Goal: Information Seeking & Learning: Find specific fact

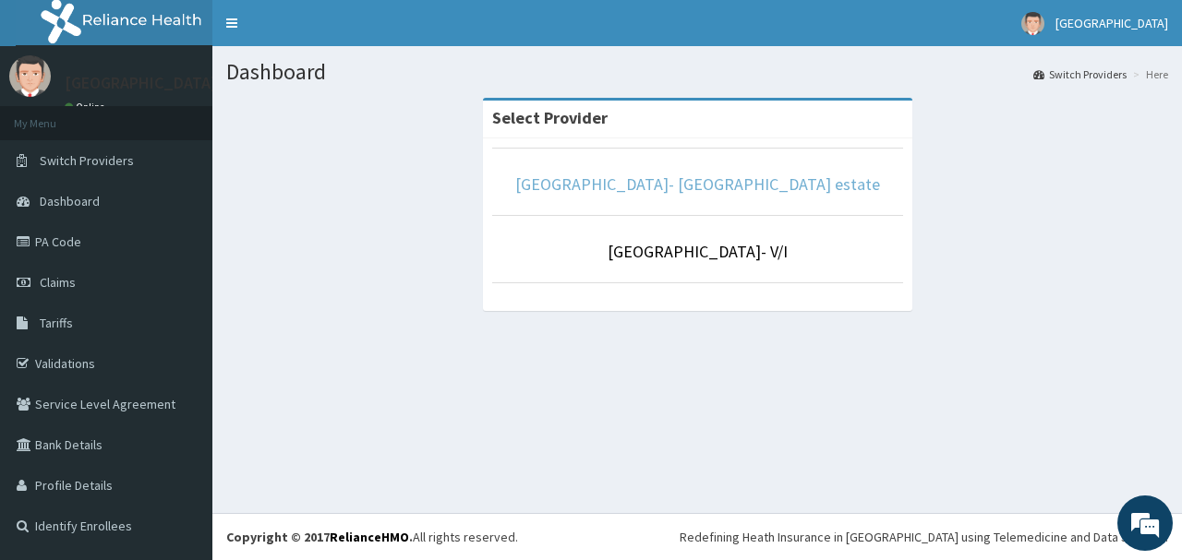
click at [685, 190] on link "[GEOGRAPHIC_DATA]- [GEOGRAPHIC_DATA] estate" at bounding box center [697, 184] width 365 height 21
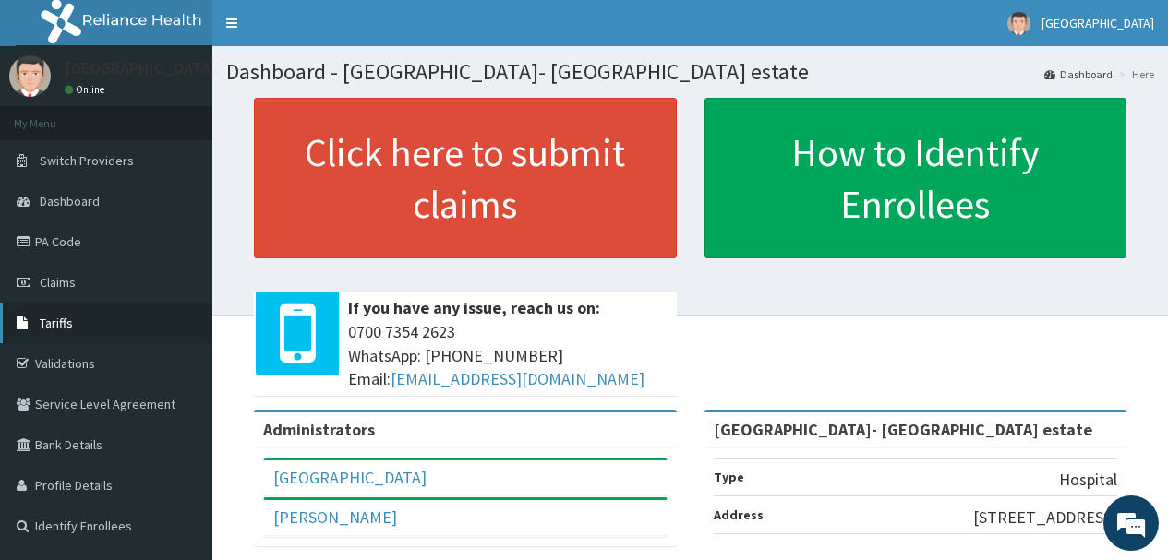
click at [63, 325] on span "Tariffs" at bounding box center [56, 323] width 33 height 17
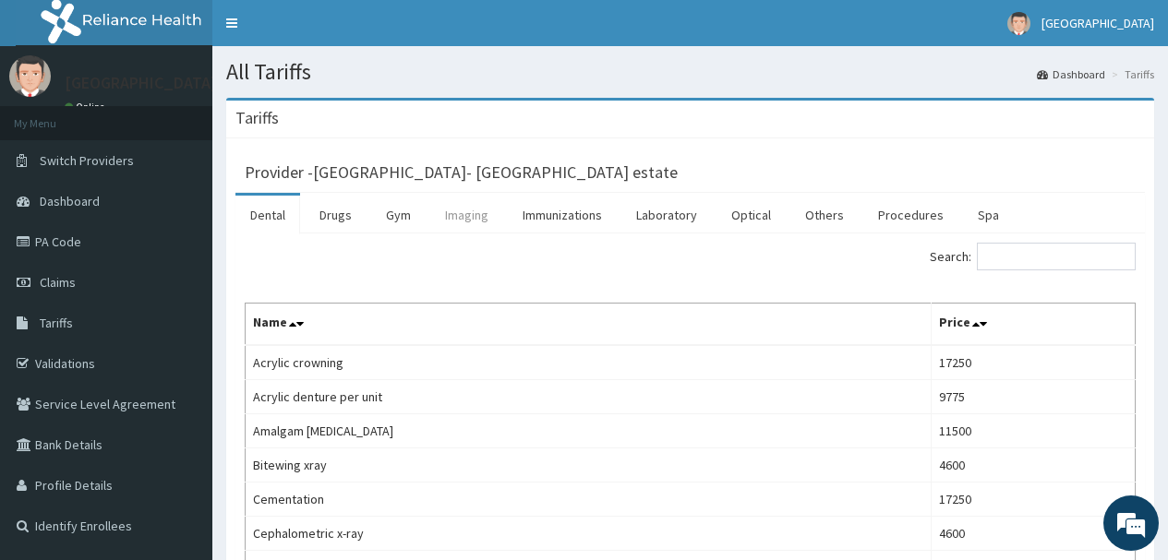
click at [467, 219] on link "Imaging" at bounding box center [466, 215] width 73 height 39
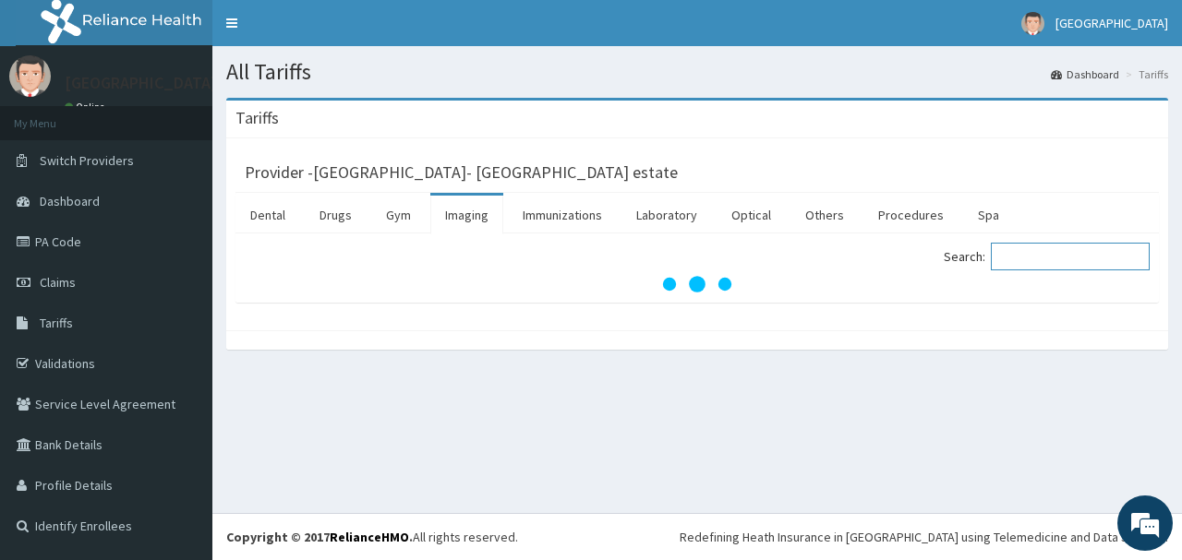
click at [1056, 261] on input "Search:" at bounding box center [1069, 257] width 159 height 28
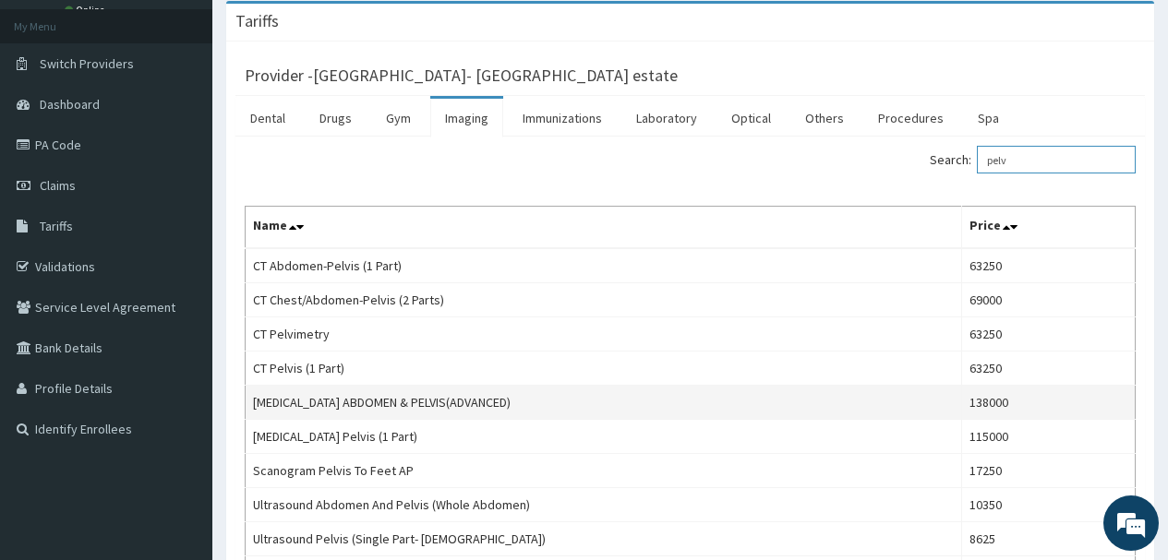
scroll to position [185, 0]
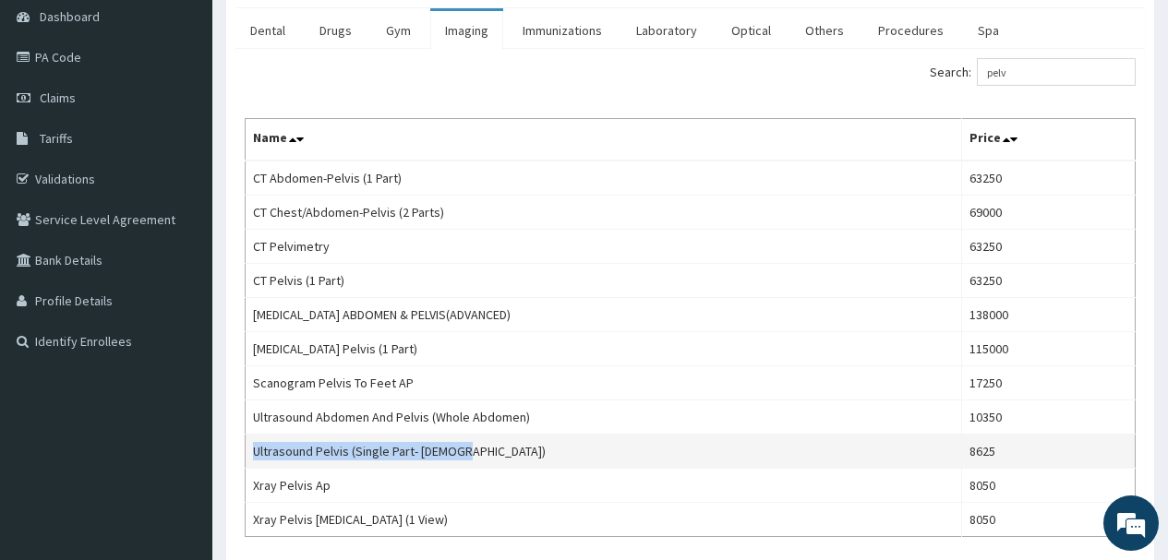
drag, startPoint x: 460, startPoint y: 454, endPoint x: 252, endPoint y: 445, distance: 207.9
click at [252, 445] on td "Ultrasound Pelvis (Single Part- Female)" at bounding box center [604, 452] width 716 height 34
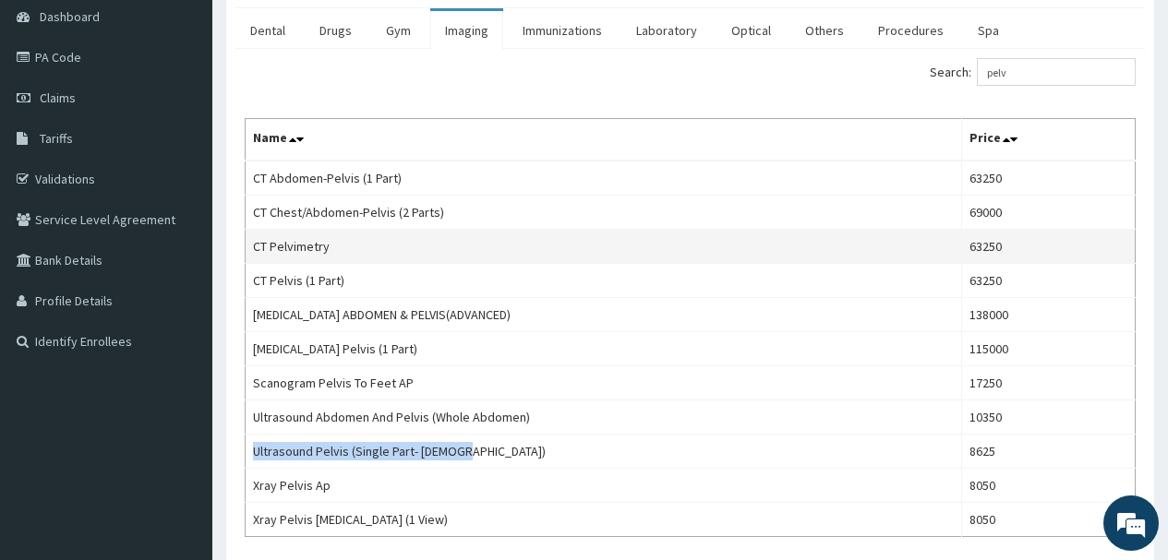
copy td "Ultrasound Pelvis (Single Part- Female)"
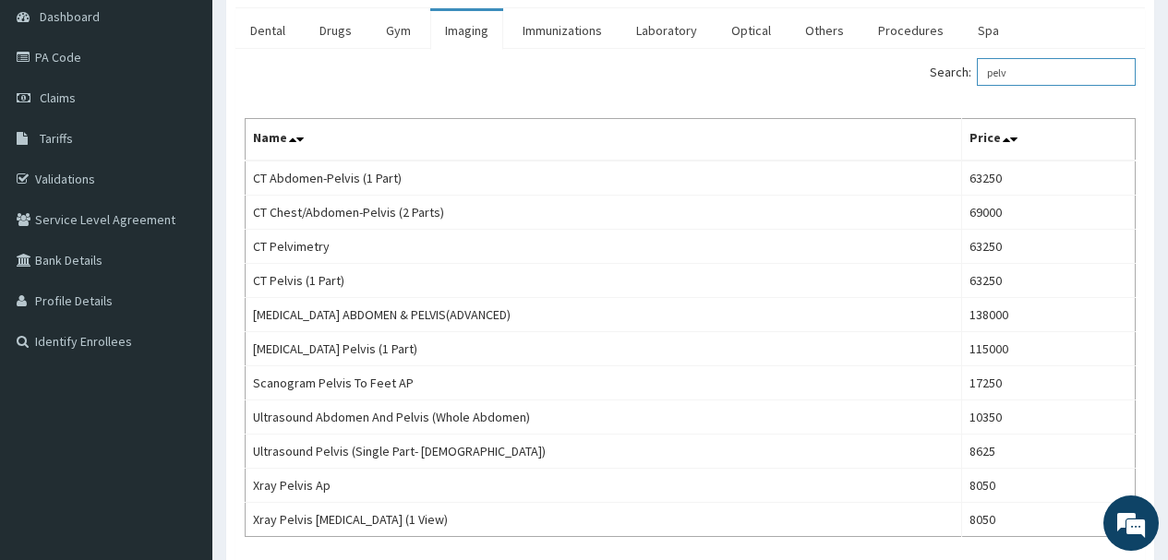
drag, startPoint x: 1040, startPoint y: 66, endPoint x: 667, endPoint y: 59, distance: 373.0
click at [667, 59] on div "Search: pelv" at bounding box center [690, 74] width 918 height 32
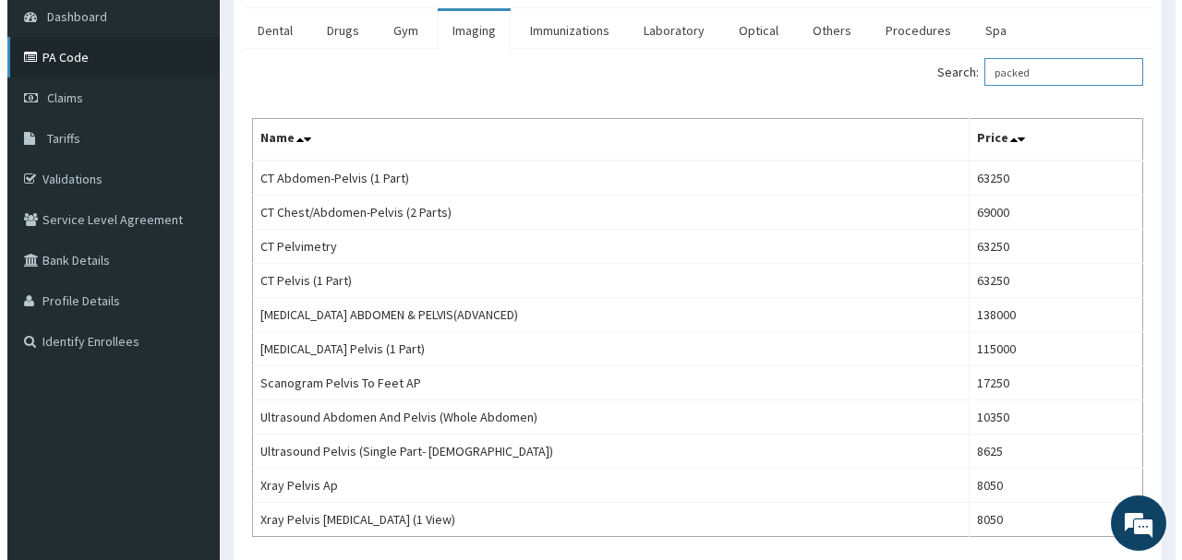
scroll to position [0, 0]
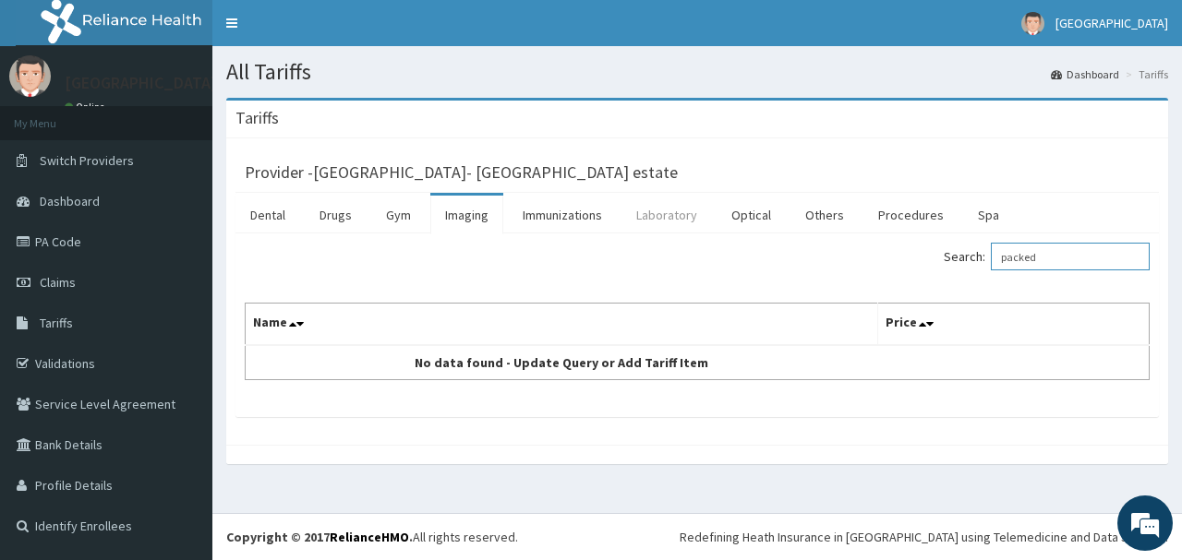
type input "packed"
click at [687, 214] on link "Laboratory" at bounding box center [666, 215] width 90 height 39
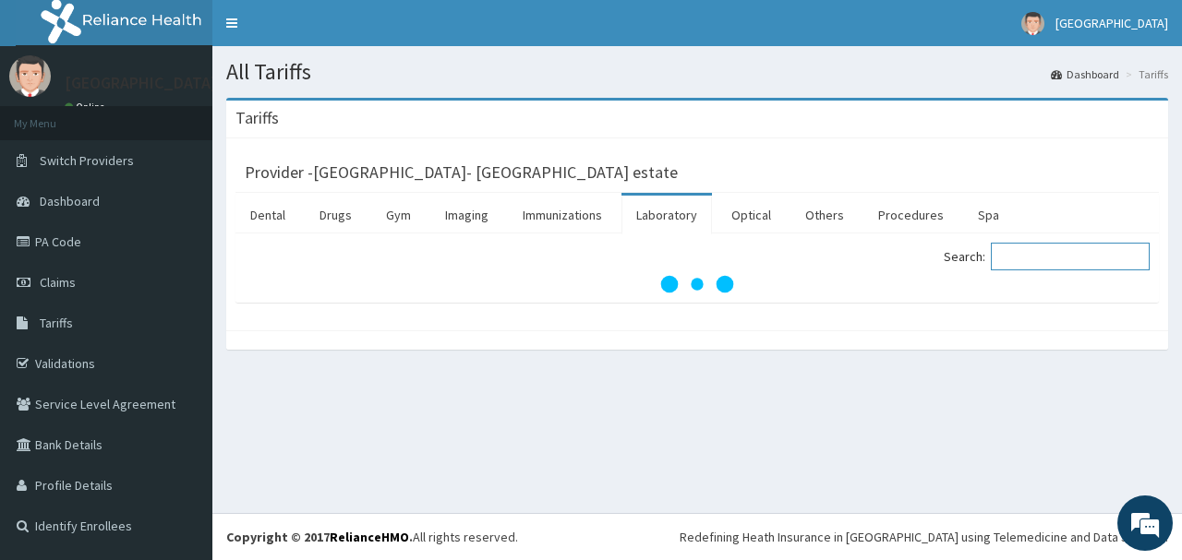
drag, startPoint x: 1027, startPoint y: 258, endPoint x: 1181, endPoint y: 100, distance: 220.7
click at [1028, 257] on input "Search:" at bounding box center [1069, 257] width 159 height 28
drag, startPoint x: 1107, startPoint y: 255, endPoint x: 581, endPoint y: 157, distance: 535.2
click at [576, 156] on div "Provider - Faith City Hospital- Ajao estate Dental Drugs Gym Imaging Immunizati…" at bounding box center [696, 225] width 923 height 155
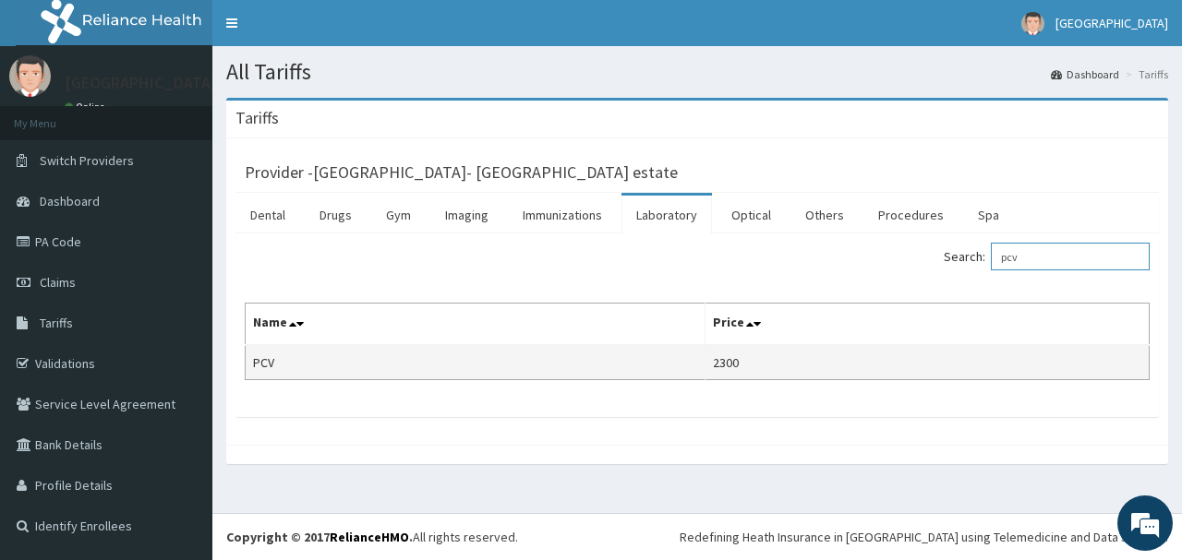
type input "pcv"
drag, startPoint x: 305, startPoint y: 362, endPoint x: 244, endPoint y: 363, distance: 60.9
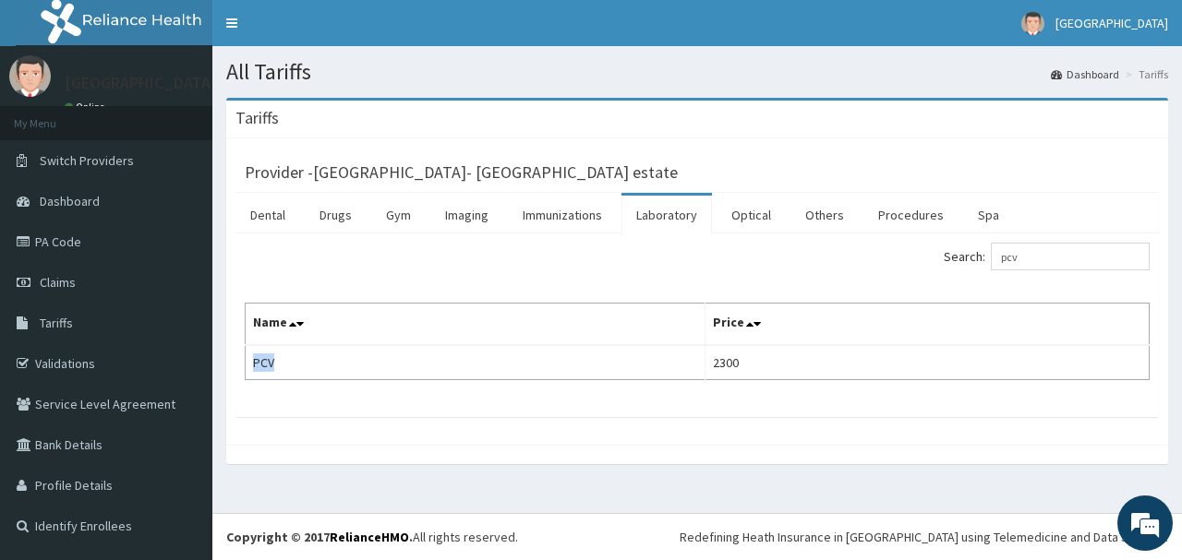
click at [244, 363] on div "Search: pcv Name Price PCV 2300" at bounding box center [696, 326] width 923 height 184
copy div "Search: Name Price PCV"
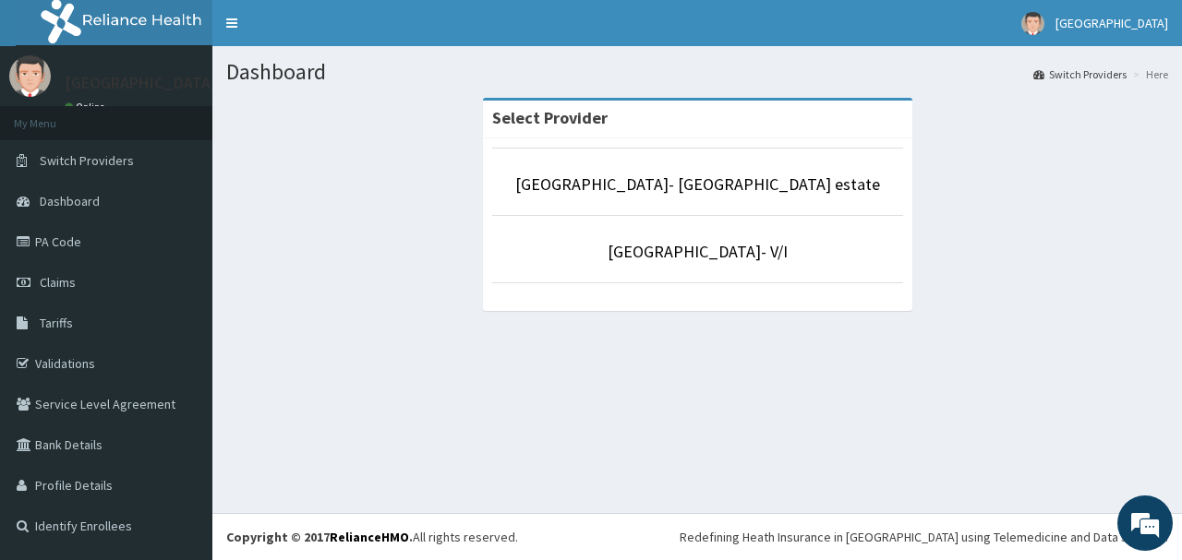
click at [673, 164] on li "[GEOGRAPHIC_DATA]- [GEOGRAPHIC_DATA] estate" at bounding box center [697, 182] width 411 height 68
click at [675, 186] on link "[GEOGRAPHIC_DATA]- [GEOGRAPHIC_DATA] estate" at bounding box center [697, 184] width 365 height 21
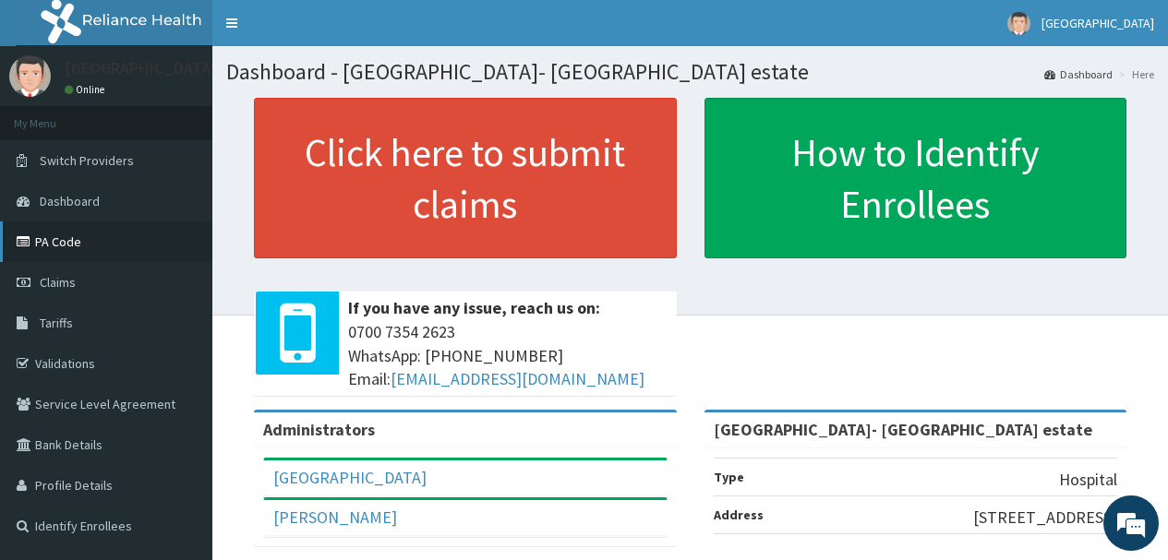
click at [61, 241] on link "PA Code" at bounding box center [106, 242] width 212 height 41
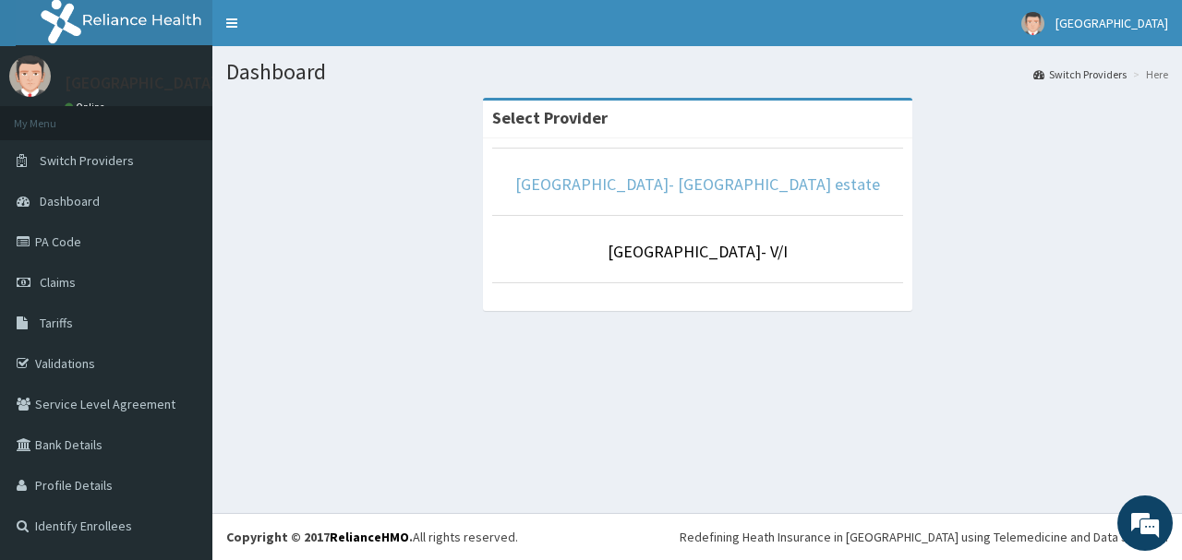
click at [739, 188] on link "[GEOGRAPHIC_DATA]- [GEOGRAPHIC_DATA] estate" at bounding box center [697, 184] width 365 height 21
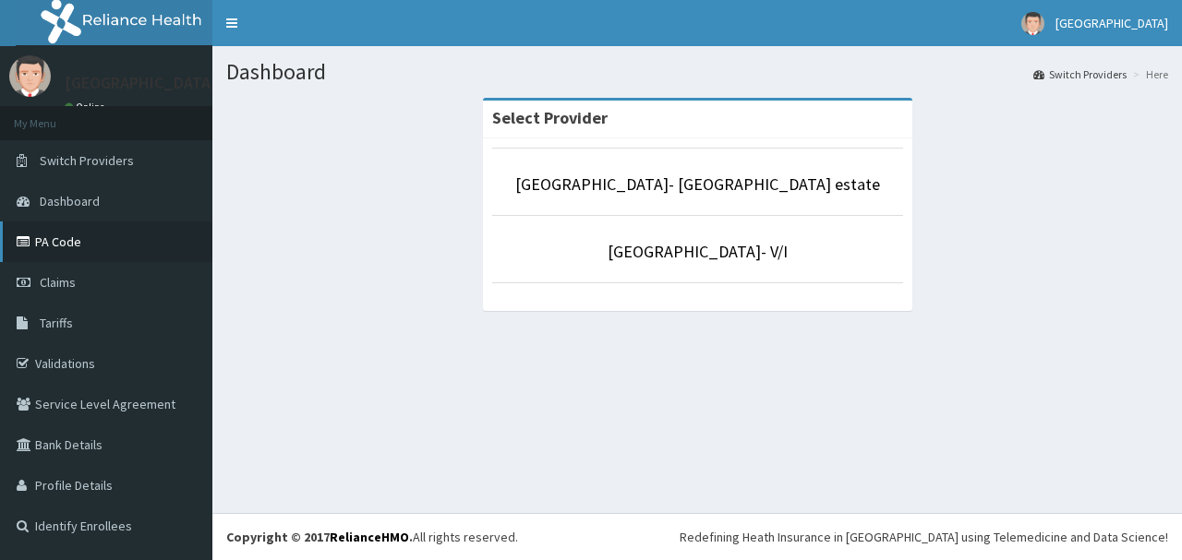
click at [73, 246] on link "PA Code" at bounding box center [106, 242] width 212 height 41
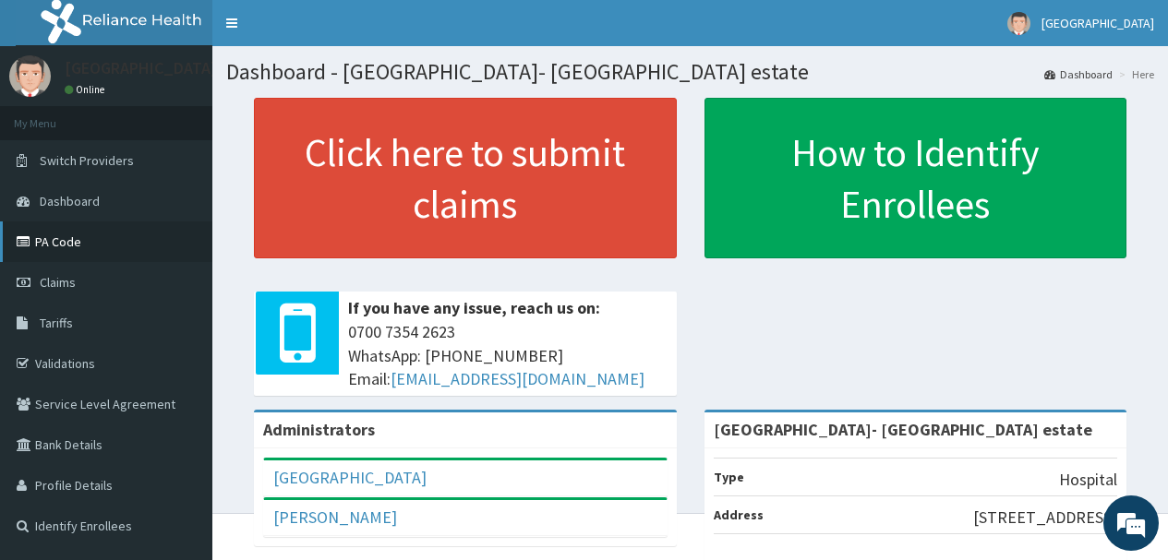
click at [62, 231] on link "PA Code" at bounding box center [106, 242] width 212 height 41
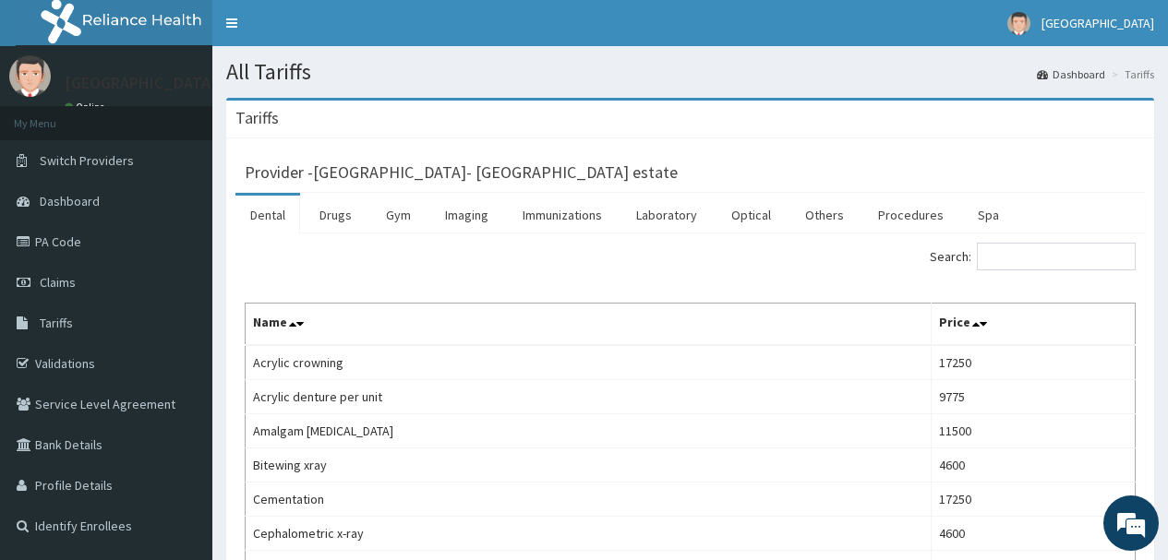
drag, startPoint x: 904, startPoint y: 217, endPoint x: 980, endPoint y: 236, distance: 79.0
click at [903, 217] on link "Procedures" at bounding box center [910, 215] width 95 height 39
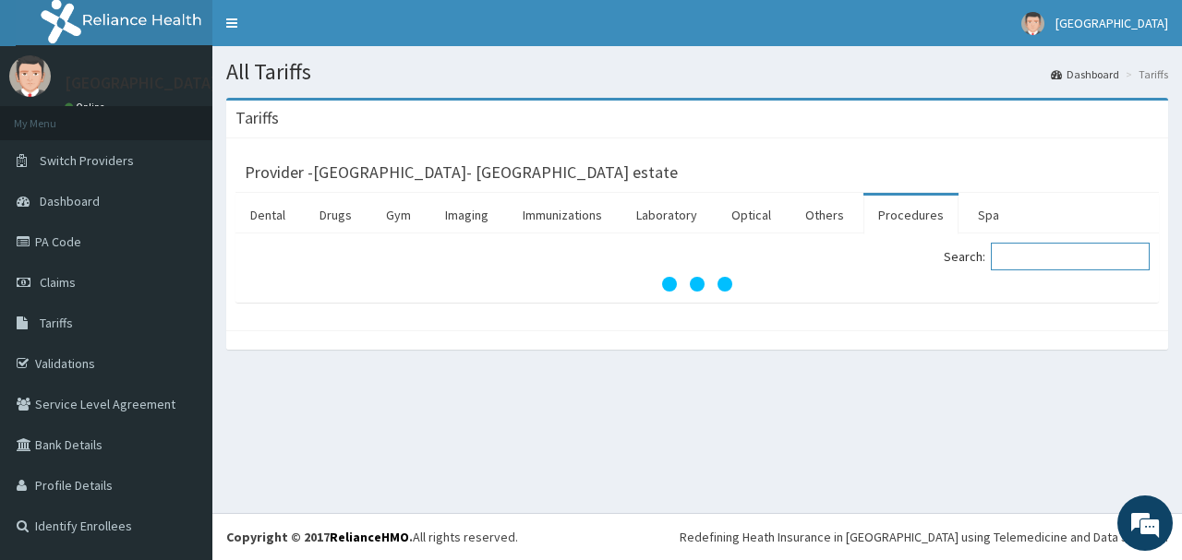
click at [1021, 259] on input "Search:" at bounding box center [1069, 257] width 159 height 28
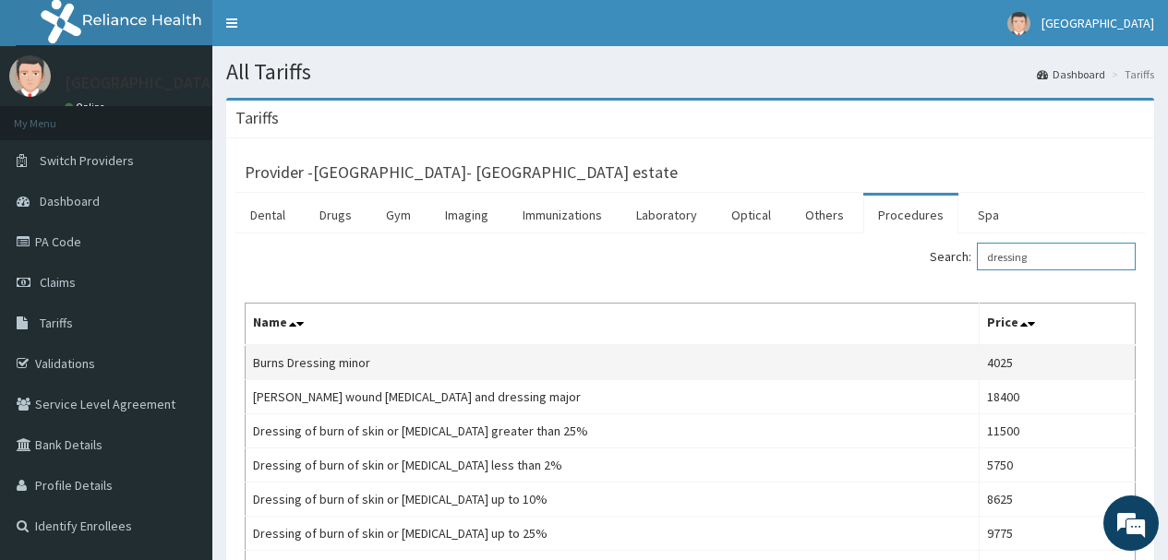
type input "dressing"
drag, startPoint x: 381, startPoint y: 366, endPoint x: 246, endPoint y: 366, distance: 135.7
click at [246, 366] on td "Burns Dressing minor" at bounding box center [613, 362] width 734 height 35
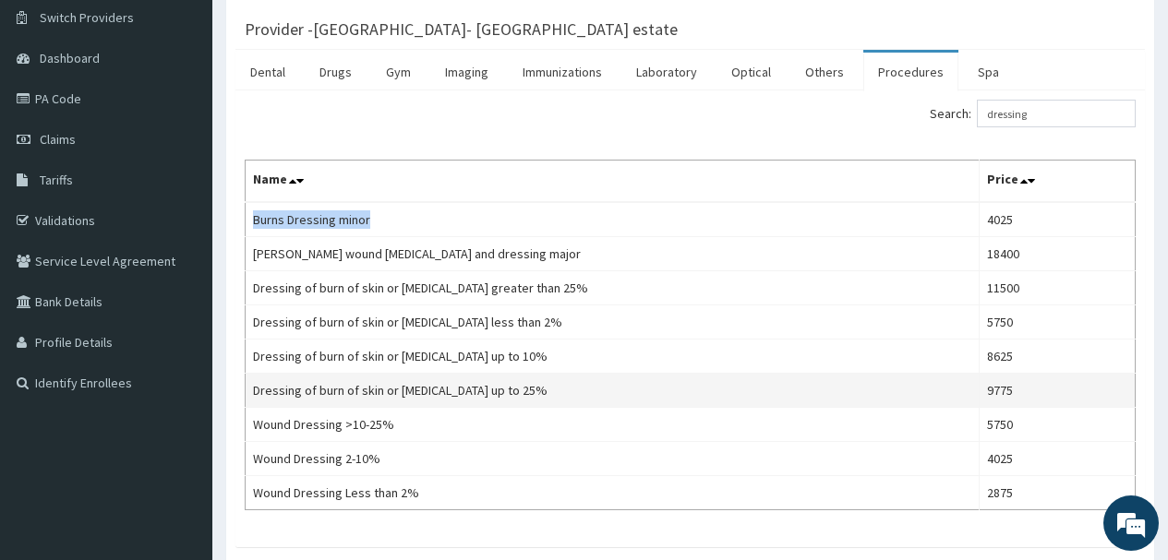
scroll to position [257, 0]
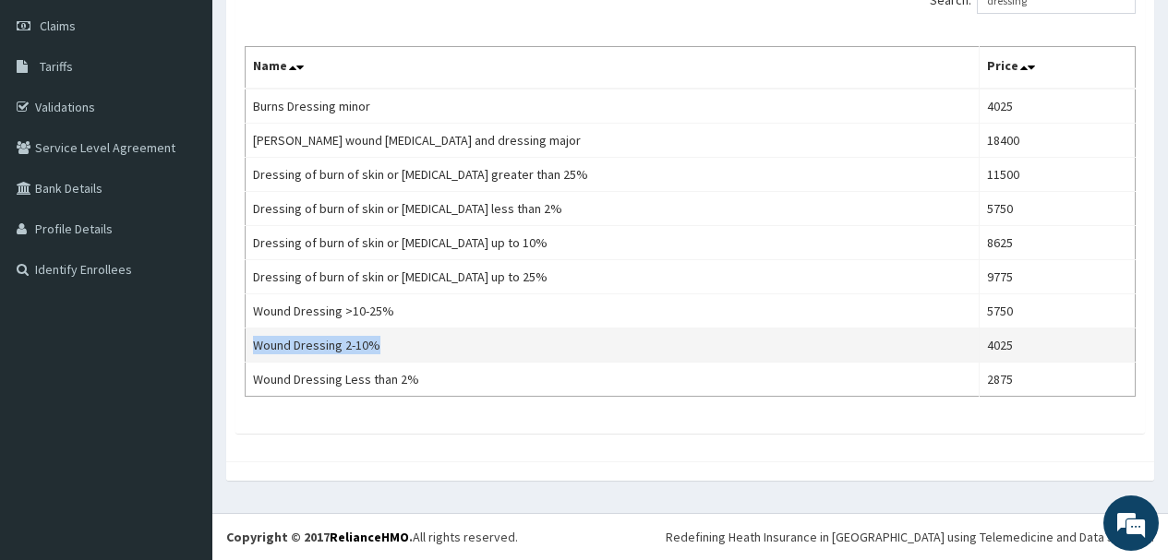
drag, startPoint x: 388, startPoint y: 347, endPoint x: 250, endPoint y: 348, distance: 137.5
click at [250, 348] on td "Wound Dressing 2-10%" at bounding box center [613, 346] width 734 height 34
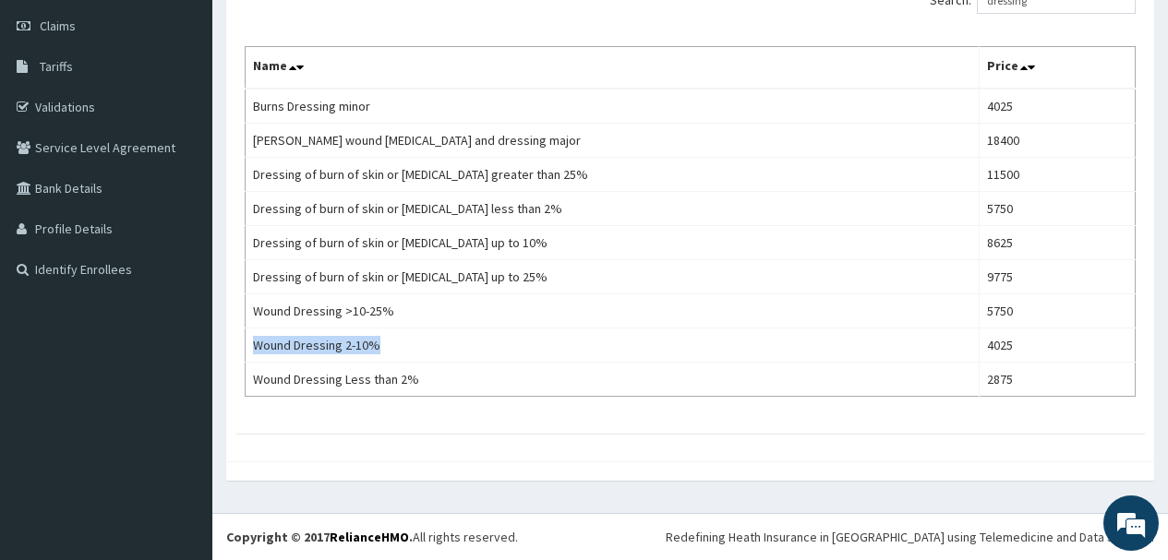
copy td "Wound Dressing 2-10%"
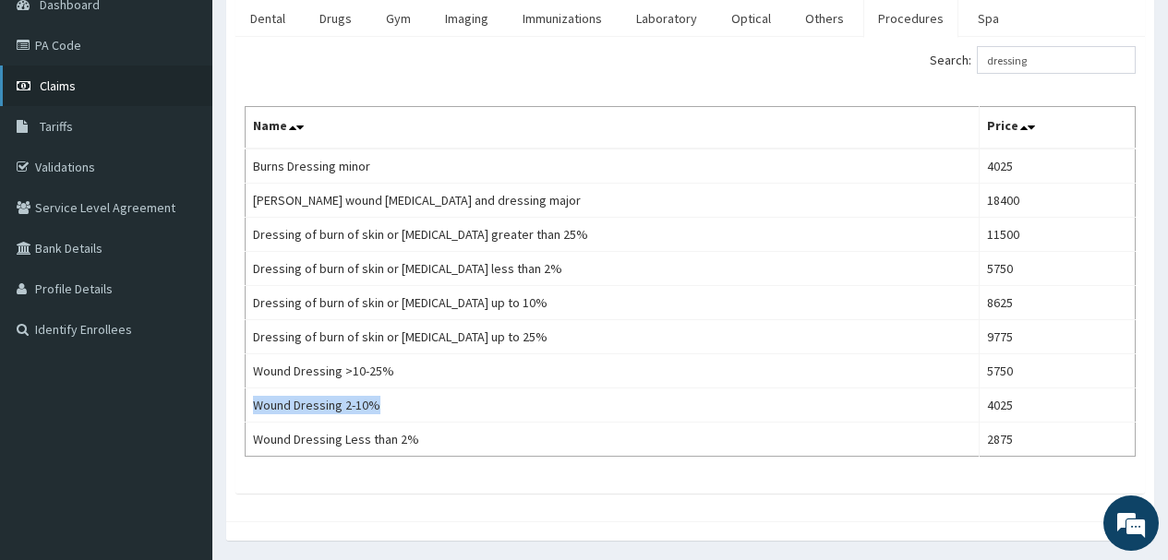
scroll to position [164, 0]
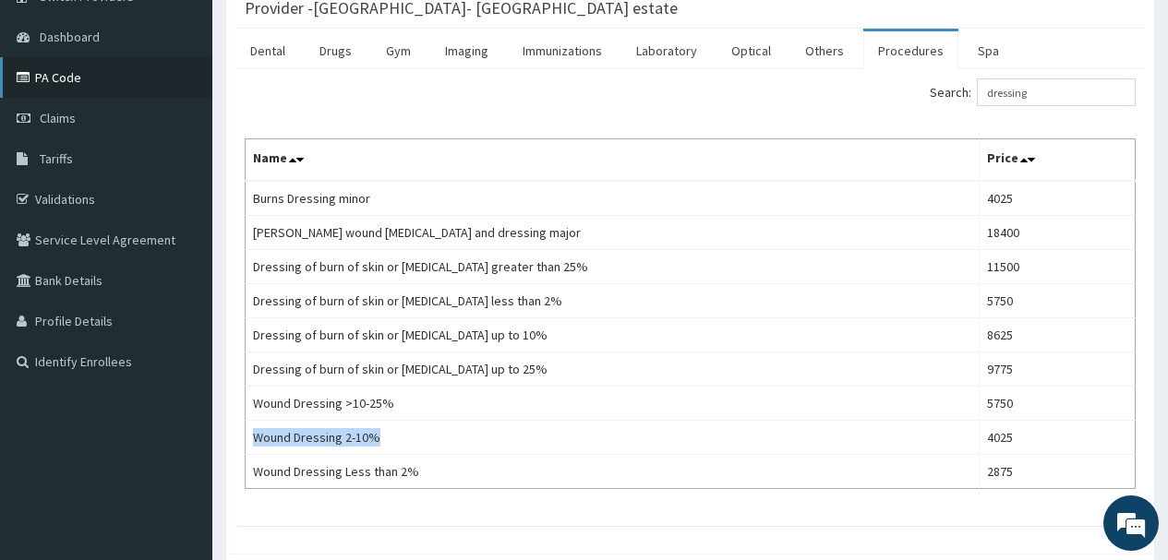
click at [62, 78] on link "PA Code" at bounding box center [106, 77] width 212 height 41
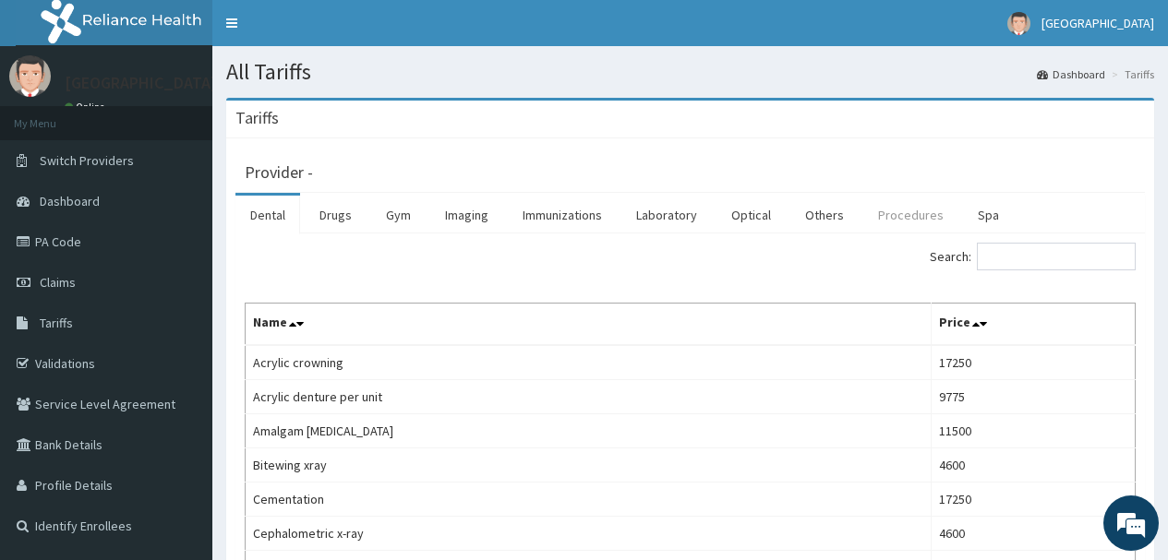
click at [918, 215] on link "Procedures" at bounding box center [910, 215] width 95 height 39
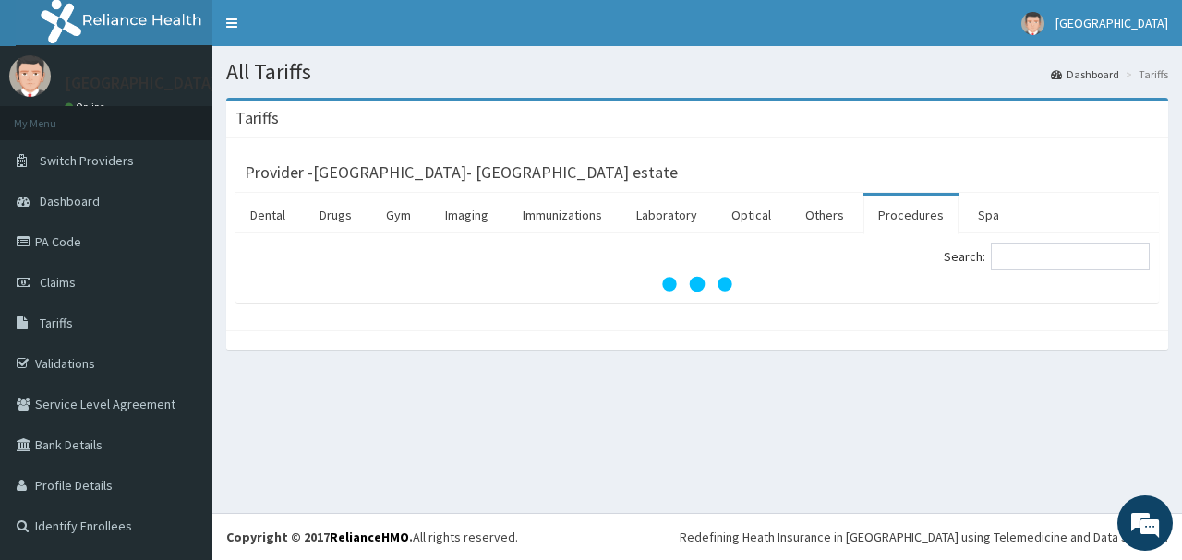
click at [1073, 272] on div "Search:" at bounding box center [930, 259] width 438 height 32
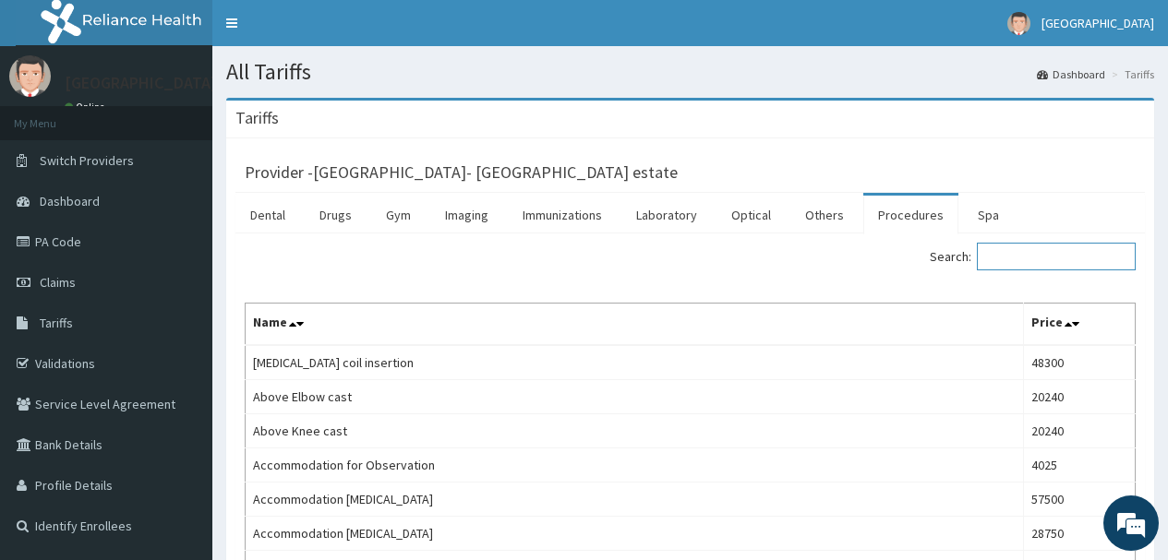
click at [1073, 262] on input "Search:" at bounding box center [1056, 257] width 159 height 28
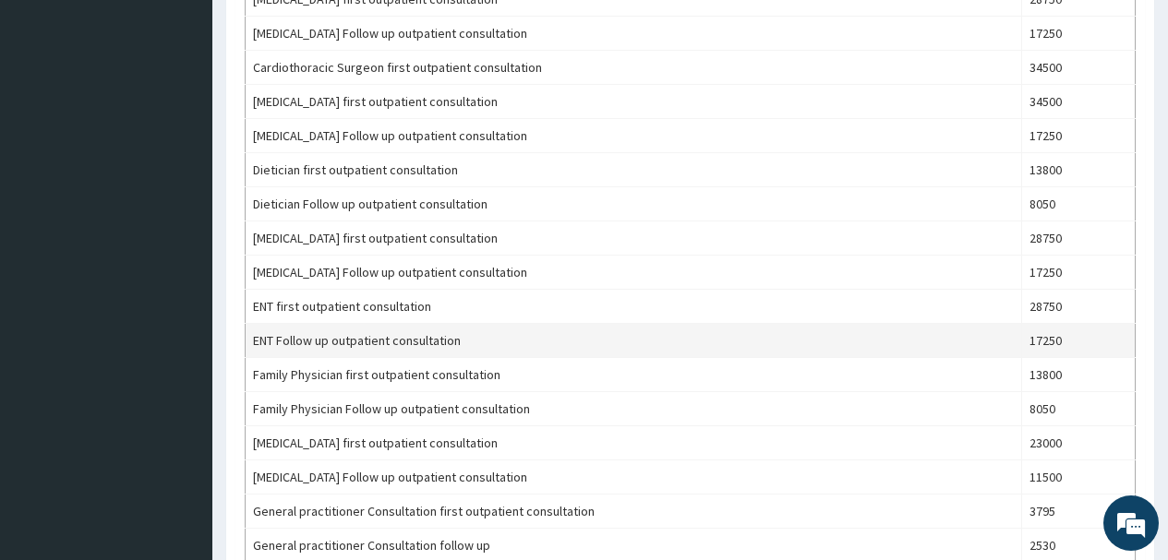
scroll to position [646, 0]
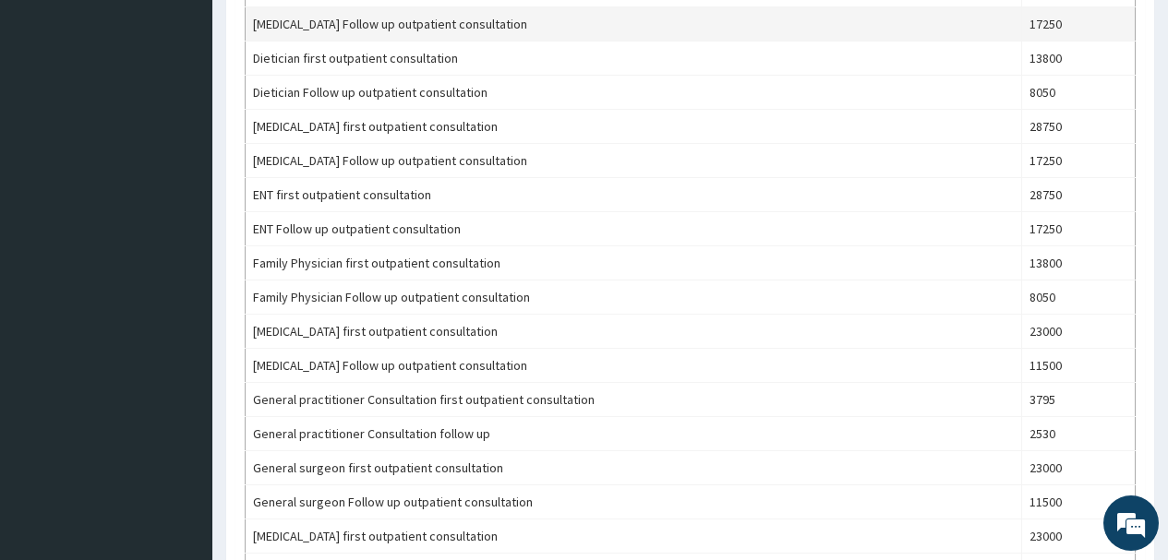
type input "consult"
